Goal: Task Accomplishment & Management: Manage account settings

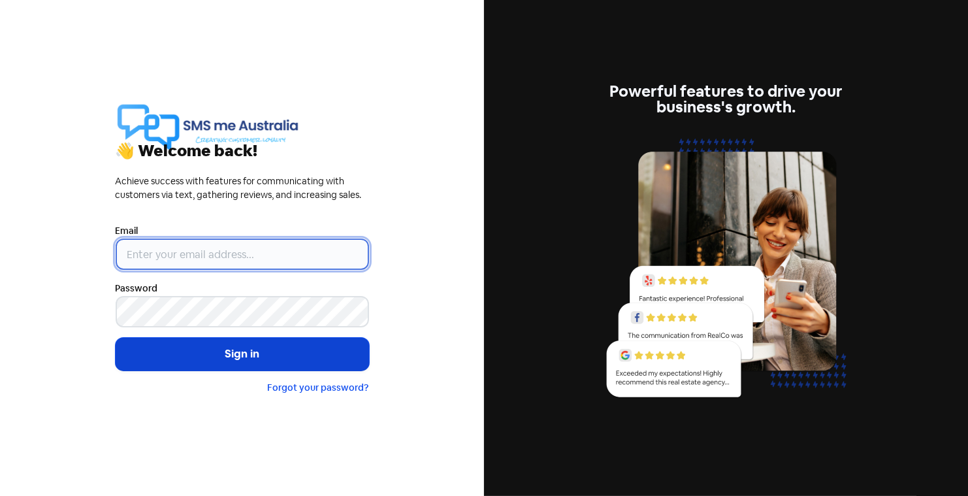
type input "[PERSON_NAME][EMAIL_ADDRESS][DOMAIN_NAME]"
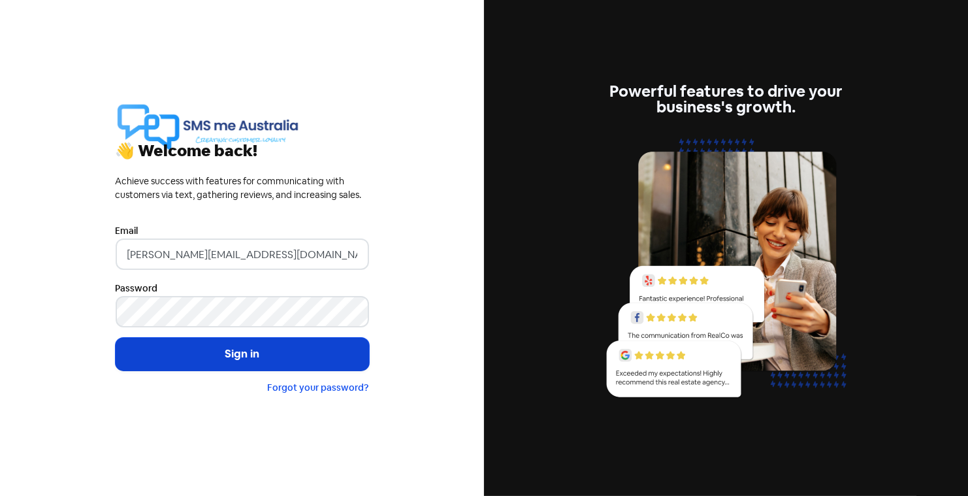
click at [238, 353] on button "Sign in" at bounding box center [242, 354] width 253 height 33
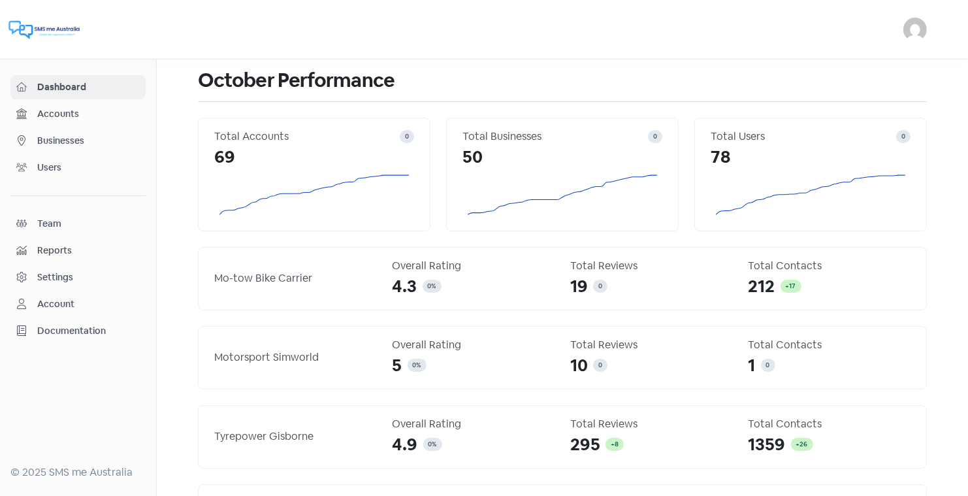
click at [69, 137] on span "Businesses" at bounding box center [88, 141] width 103 height 14
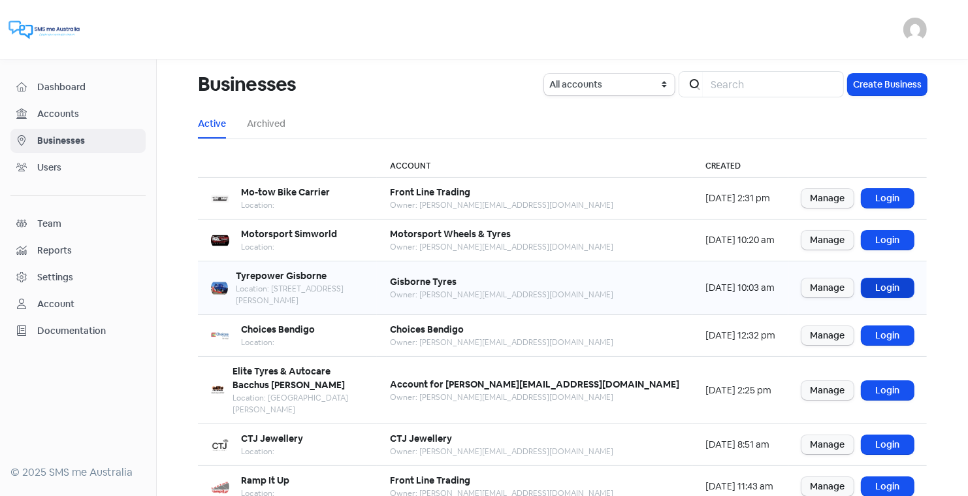
click at [890, 278] on link "Login" at bounding box center [887, 287] width 52 height 19
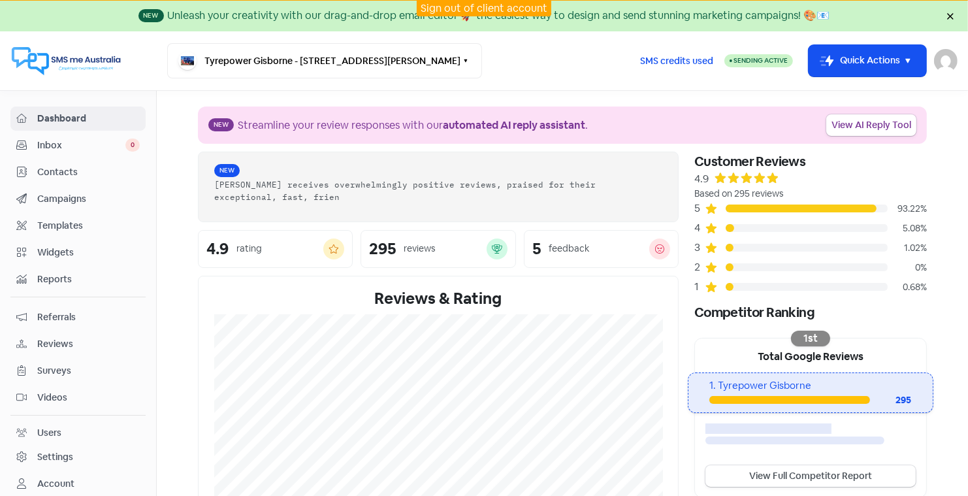
click at [61, 337] on span "Reviews" at bounding box center [88, 344] width 103 height 14
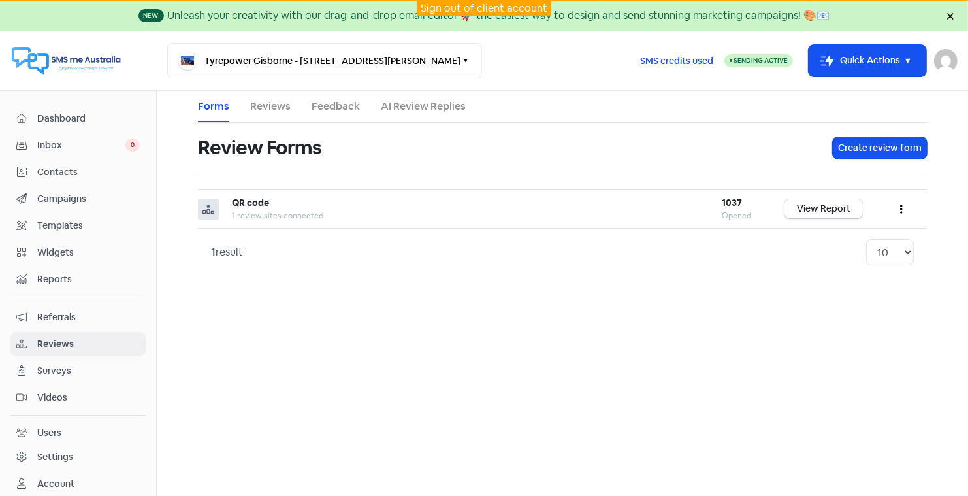
click at [266, 107] on link "Reviews" at bounding box center [270, 107] width 40 height 16
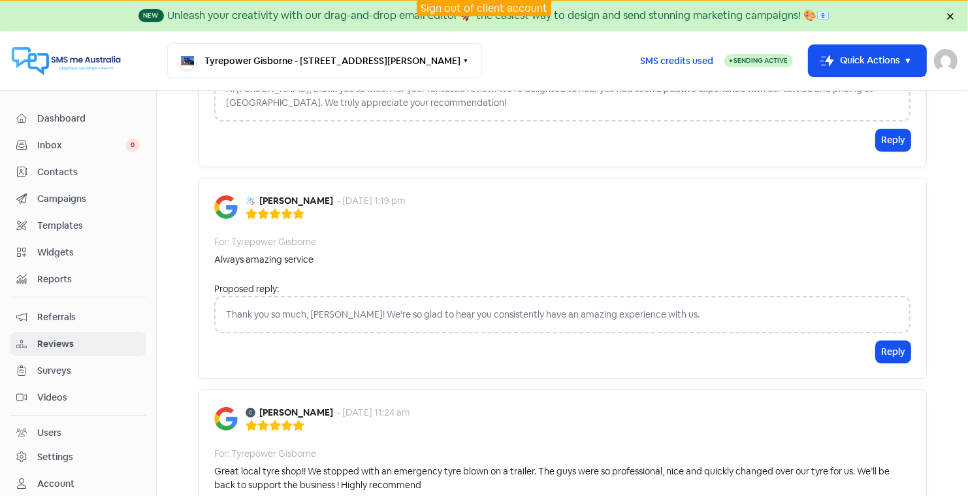
scroll to position [251, 0]
